Goal: Check status: Check status

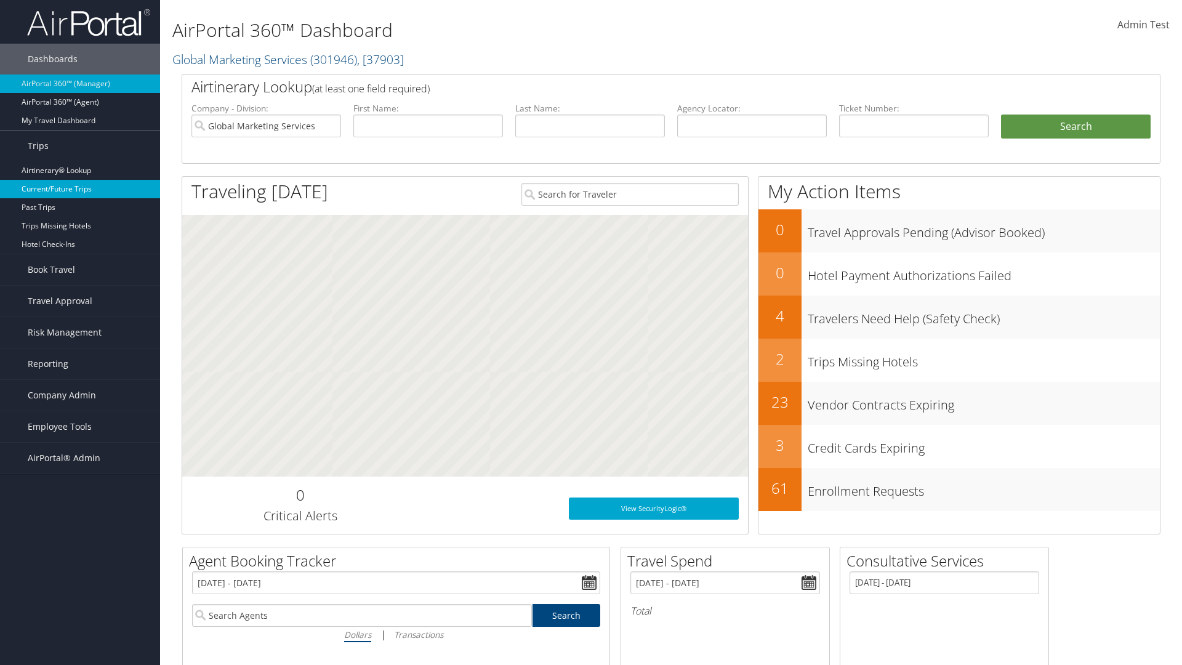
click at [80, 189] on link "Current/Future Trips" at bounding box center [80, 189] width 160 height 18
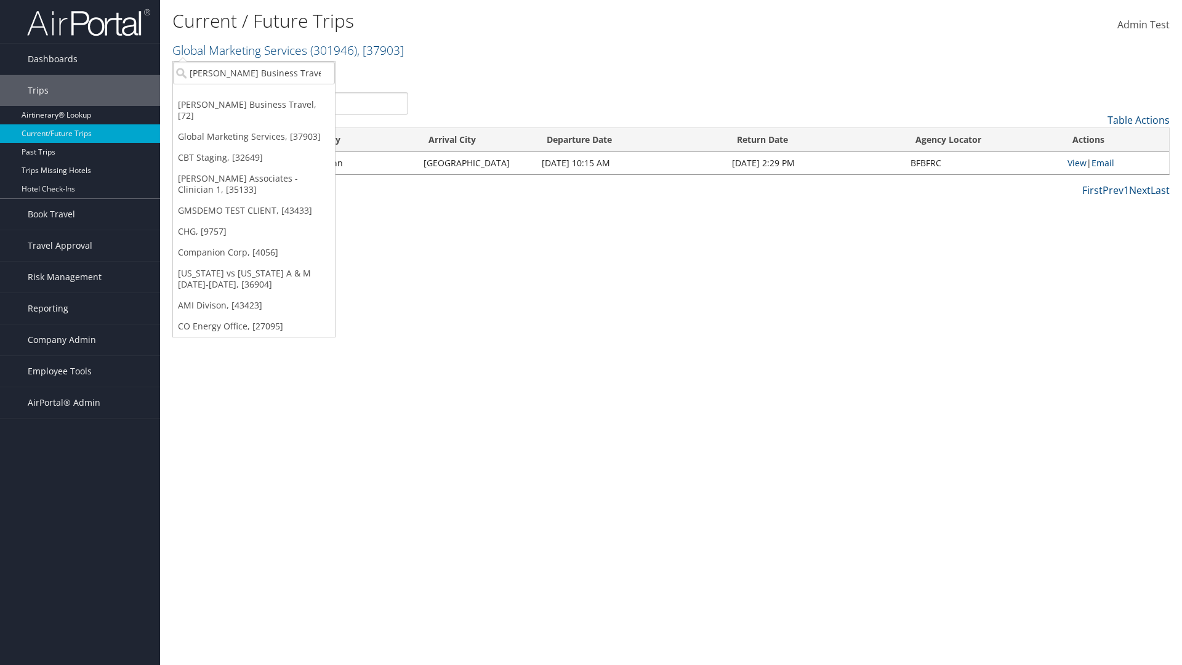
type input "[PERSON_NAME] Business Travel"
click at [271, 95] on div "Christopherson Business Travel (C10001), [72]" at bounding box center [271, 95] width 210 height 11
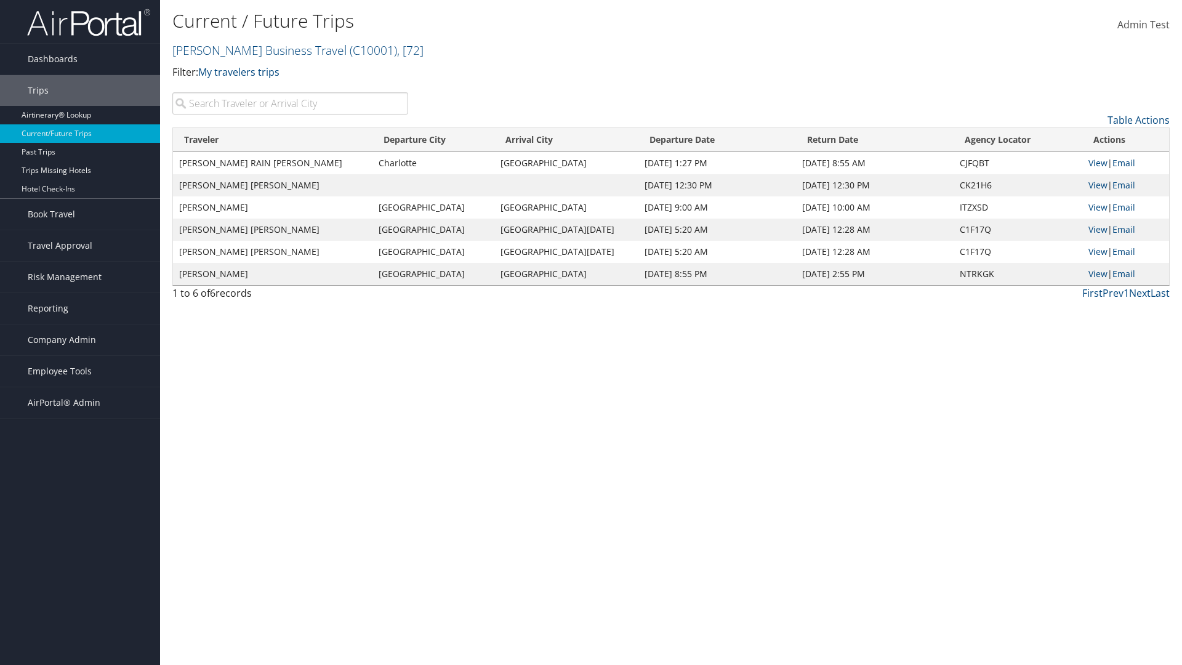
click at [290, 103] on input "search" at bounding box center [290, 103] width 236 height 22
type input "TATUM"
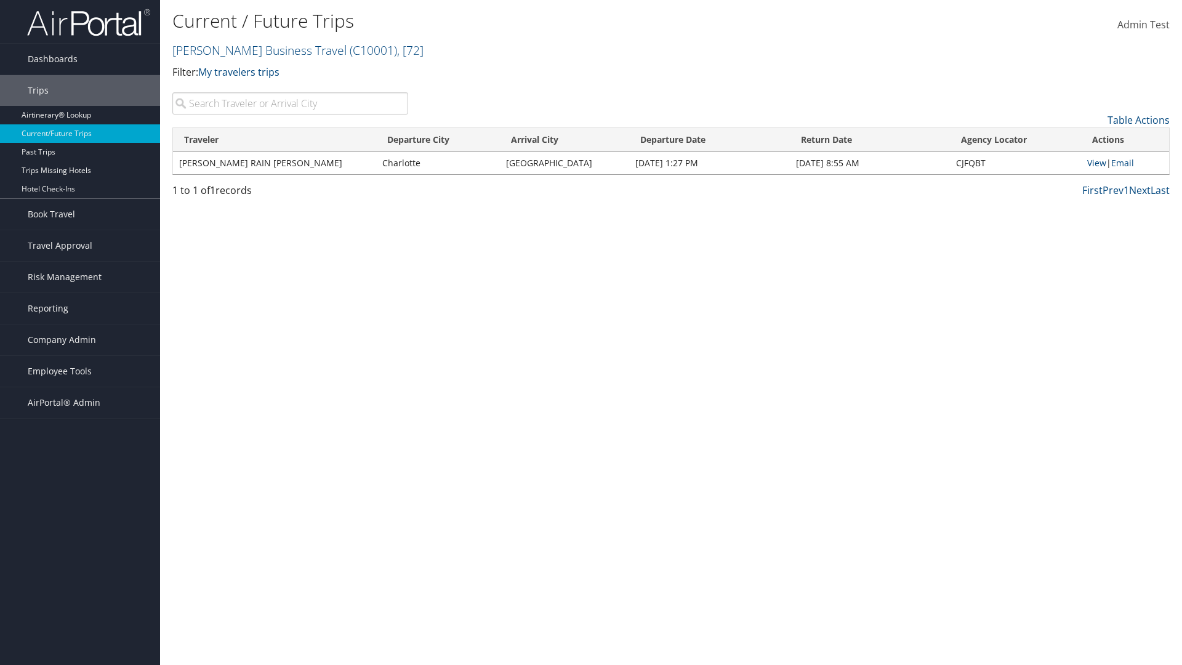
click at [290, 103] on input "search" at bounding box center [290, 103] width 236 height 22
type input "Seattle"
